Goal: Task Accomplishment & Management: Use online tool/utility

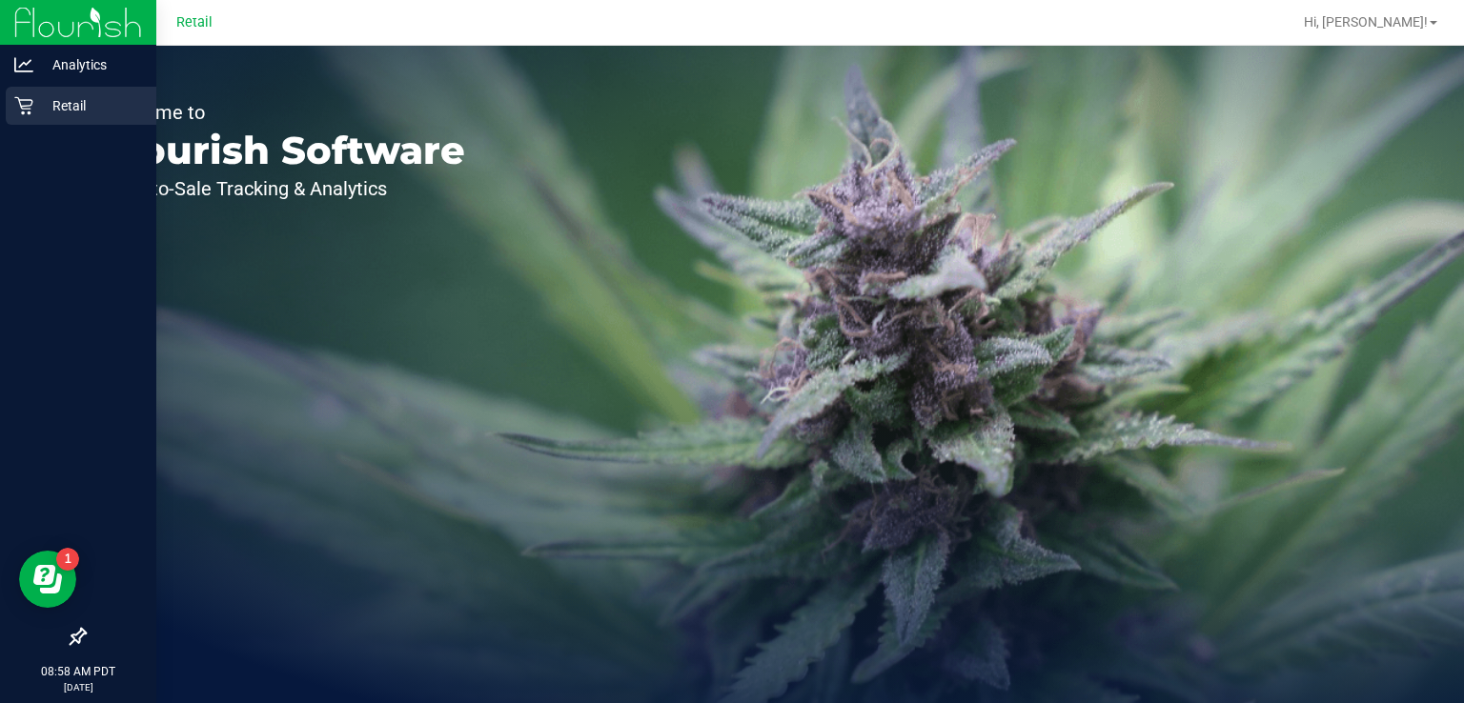
click at [30, 114] on icon at bounding box center [23, 106] width 18 height 18
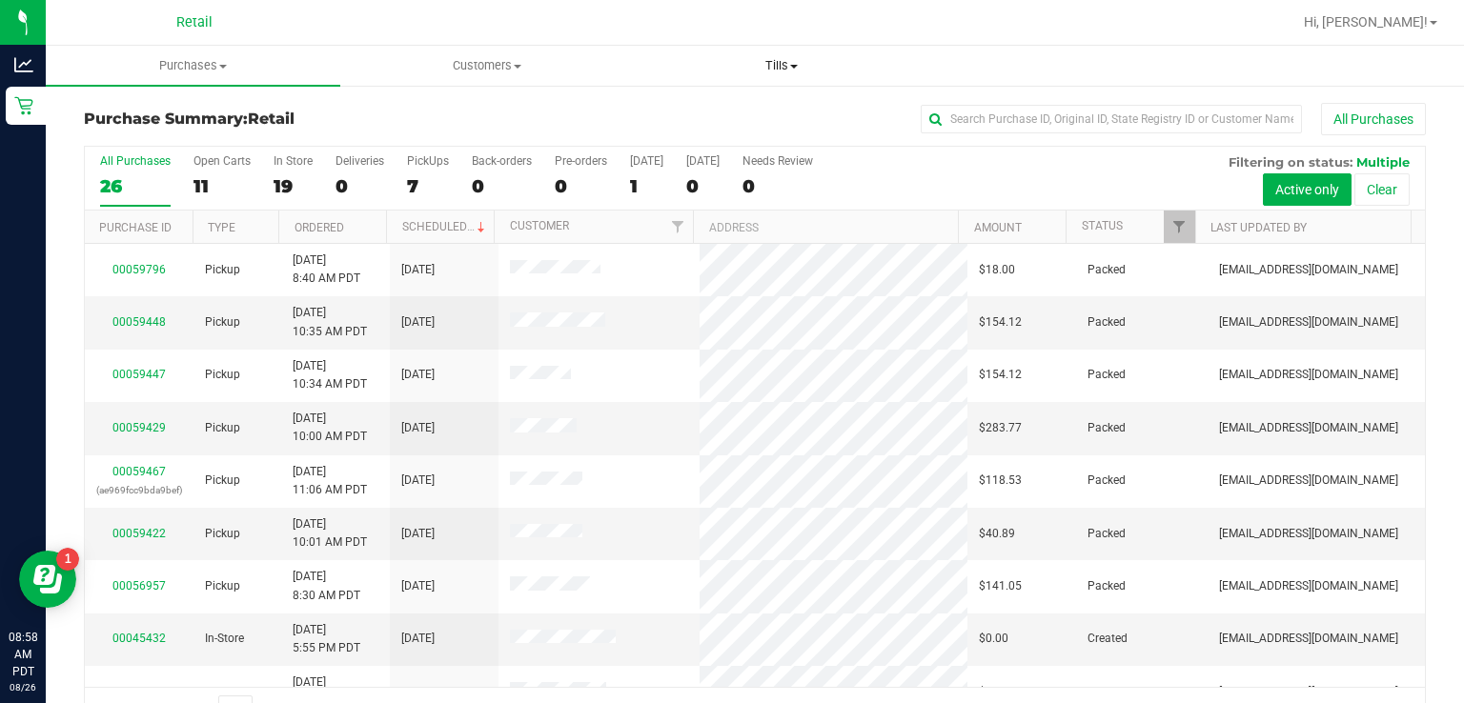
click at [785, 72] on span "Tills" at bounding box center [781, 65] width 293 height 17
click at [697, 116] on span "Manage tills" at bounding box center [698, 115] width 129 height 16
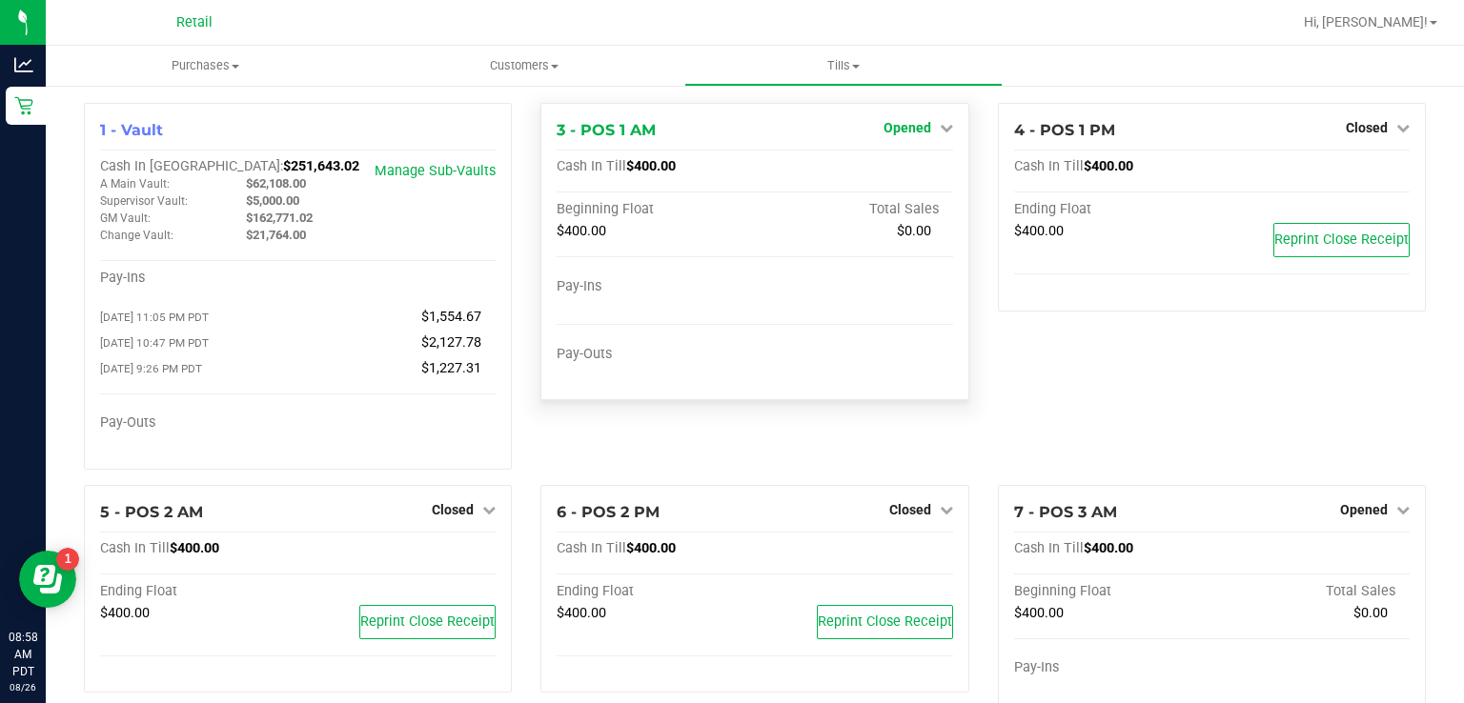
click at [939, 131] on icon at bounding box center [945, 127] width 13 height 13
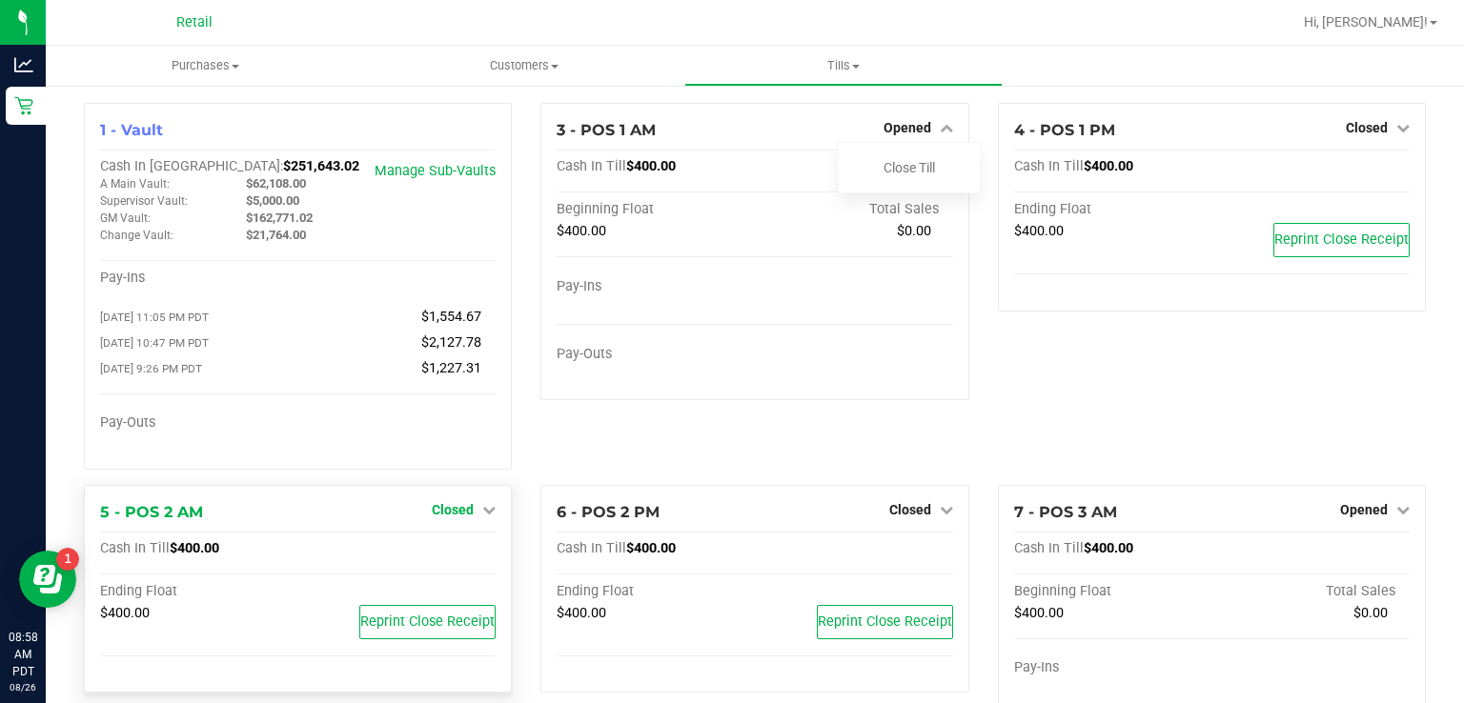
click at [484, 515] on icon at bounding box center [488, 509] width 13 height 13
click at [379, 447] on div at bounding box center [297, 446] width 395 height 13
click at [761, 51] on uib-tab-heading "Tills Manage tills" at bounding box center [843, 66] width 317 height 38
click at [453, 546] on link "Open Till" at bounding box center [452, 548] width 50 height 15
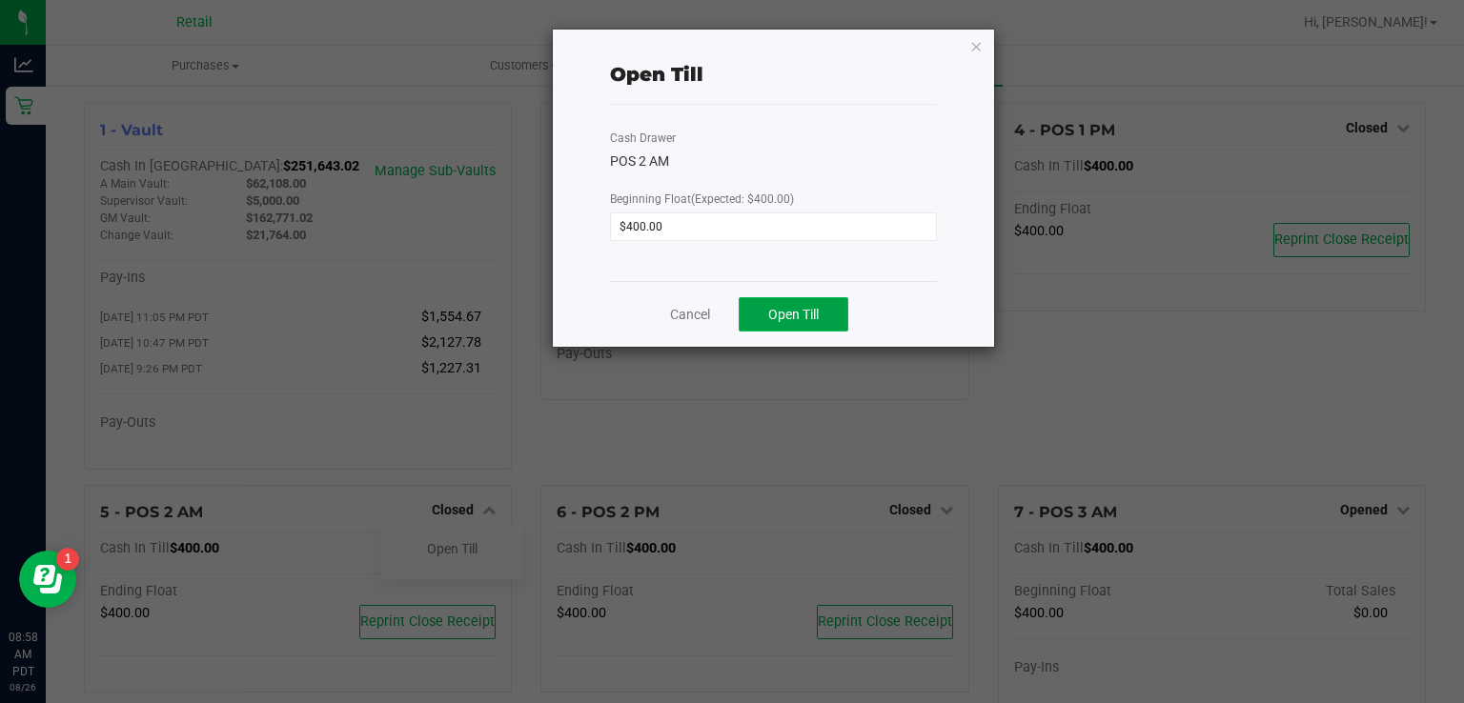
click at [785, 318] on span "Open Till" at bounding box center [793, 314] width 50 height 15
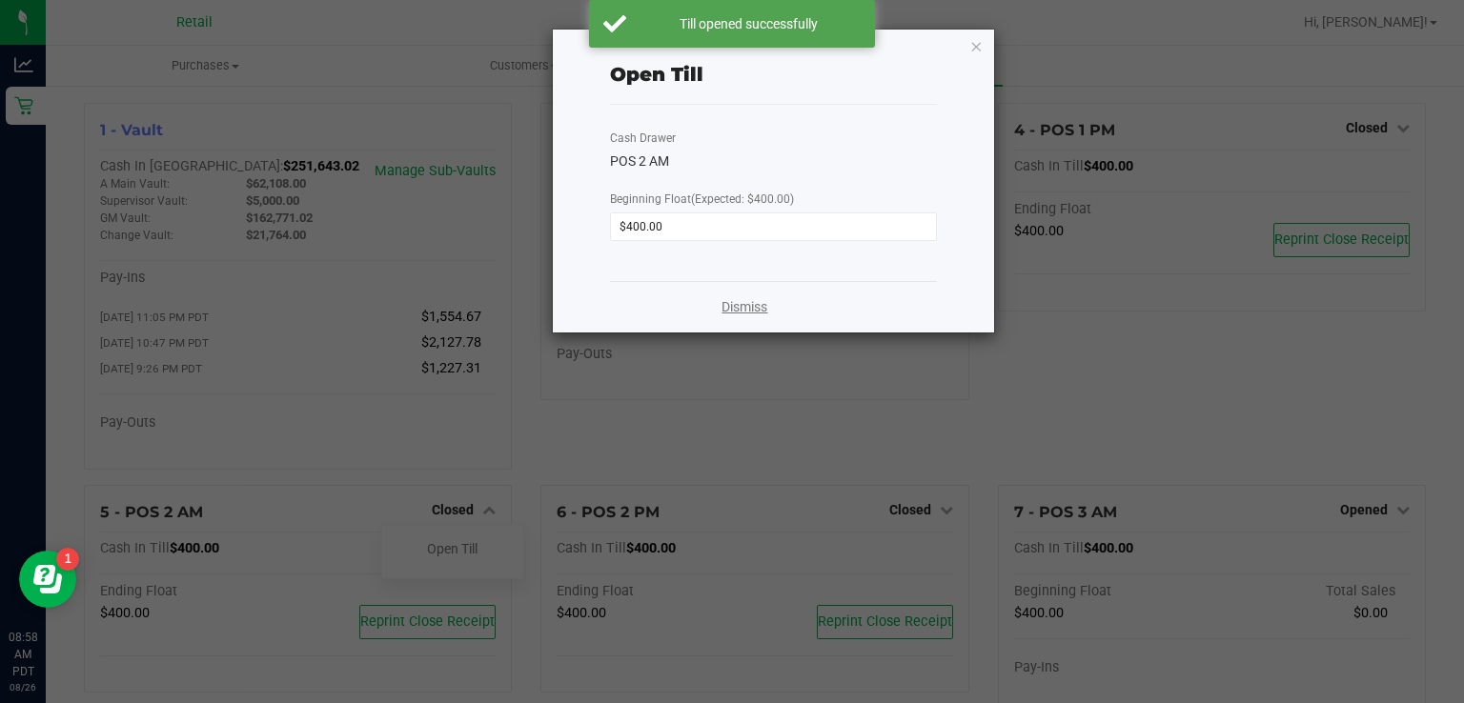
click at [752, 313] on link "Dismiss" at bounding box center [744, 307] width 46 height 20
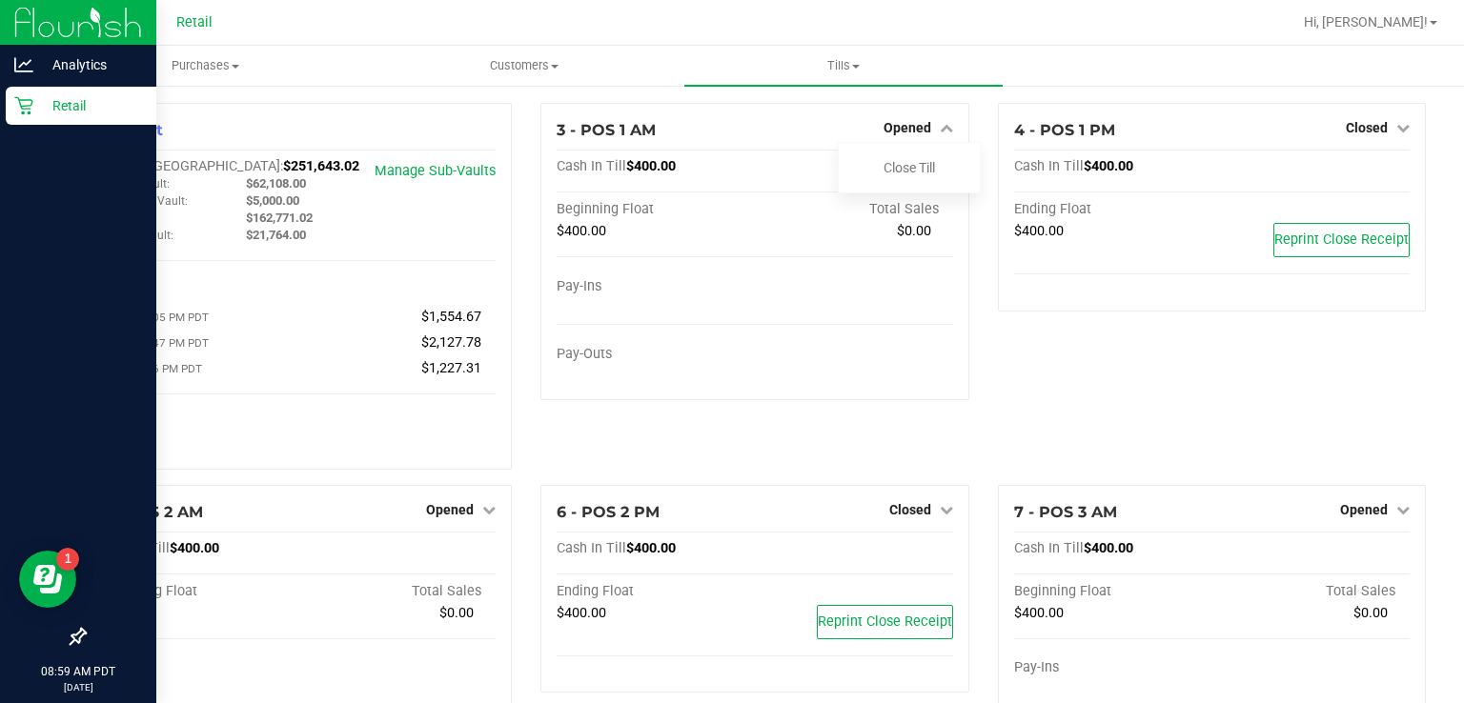
click at [30, 114] on icon at bounding box center [23, 105] width 19 height 19
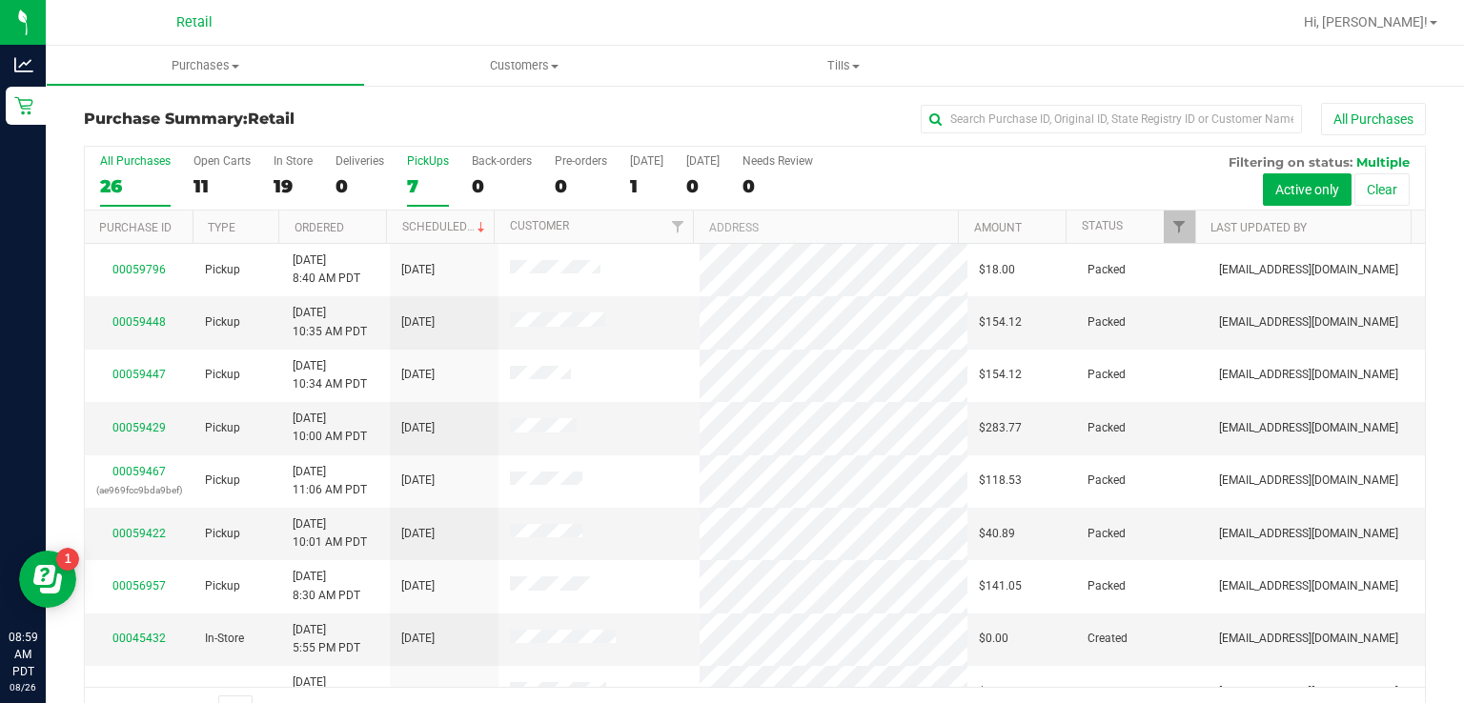
click at [431, 160] on div "PickUps" at bounding box center [428, 160] width 42 height 13
click at [0, 0] on input "PickUps 7" at bounding box center [0, 0] width 0 height 0
